Goal: Task Accomplishment & Management: Use online tool/utility

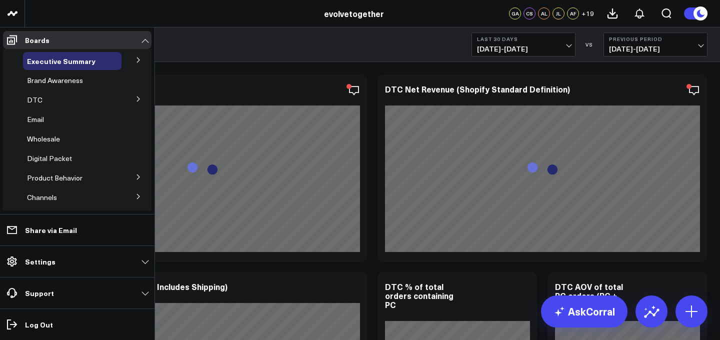
click at [132, 64] on button at bounding box center [138, 59] width 26 height 15
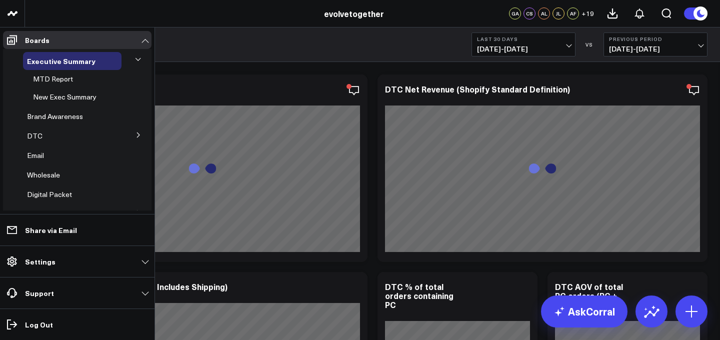
click at [132, 64] on button at bounding box center [138, 59] width 15 height 26
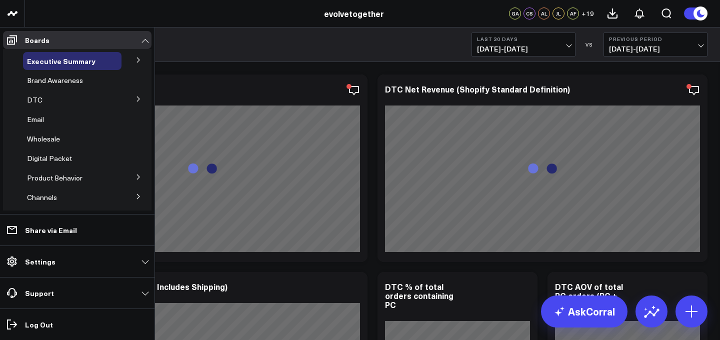
click at [129, 98] on button at bounding box center [138, 98] width 26 height 15
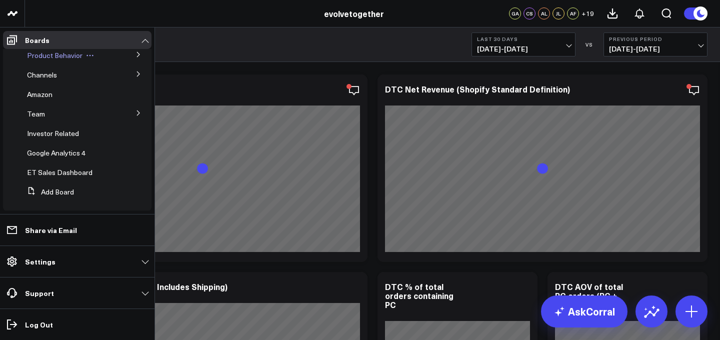
scroll to position [255, 0]
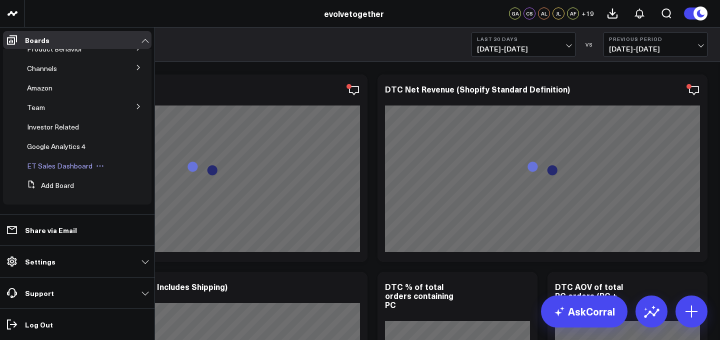
click at [89, 165] on span "ET Sales Dashboard" at bounding box center [59, 165] width 65 height 9
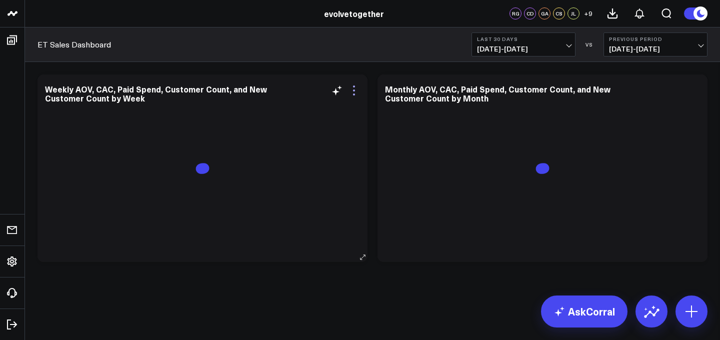
click at [354, 91] on icon at bounding box center [354, 90] width 12 height 12
click at [359, 72] on div "Modify via AI Copy link to widget Ask support Remove Create linked copy Executi…" at bounding box center [372, 167] width 680 height 197
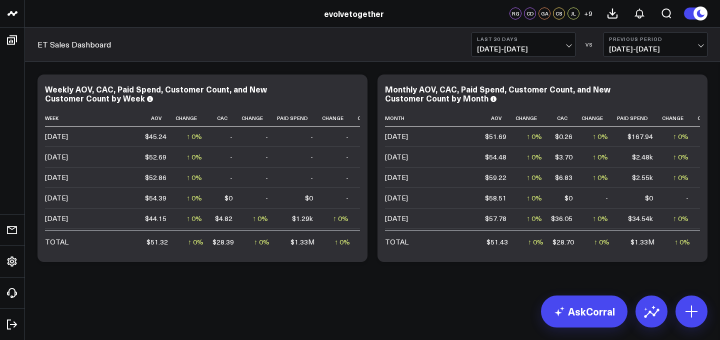
click at [623, 52] on span "[DATE] - [DATE]" at bounding box center [655, 49] width 93 height 8
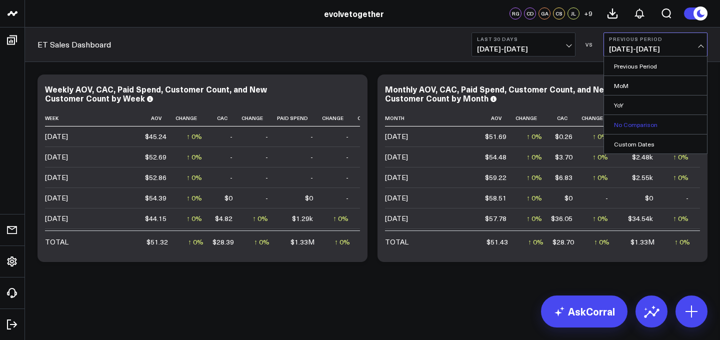
click at [635, 128] on link "No Comparison" at bounding box center [655, 124] width 103 height 19
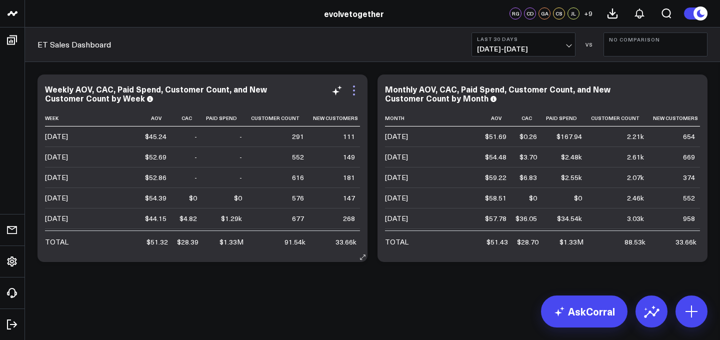
click at [355, 87] on icon at bounding box center [354, 90] width 12 height 12
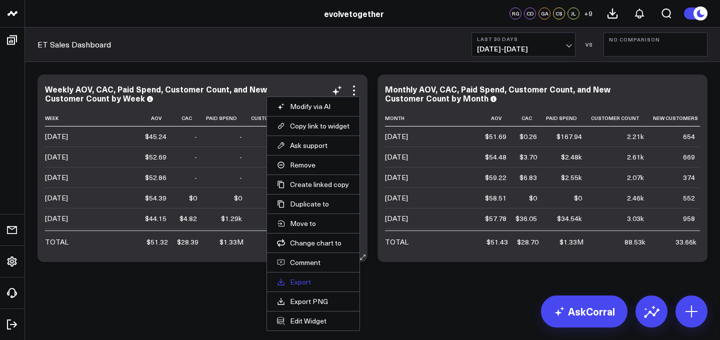
click at [318, 284] on link "Export" at bounding box center [313, 281] width 72 height 9
